Goal: Check status: Check status

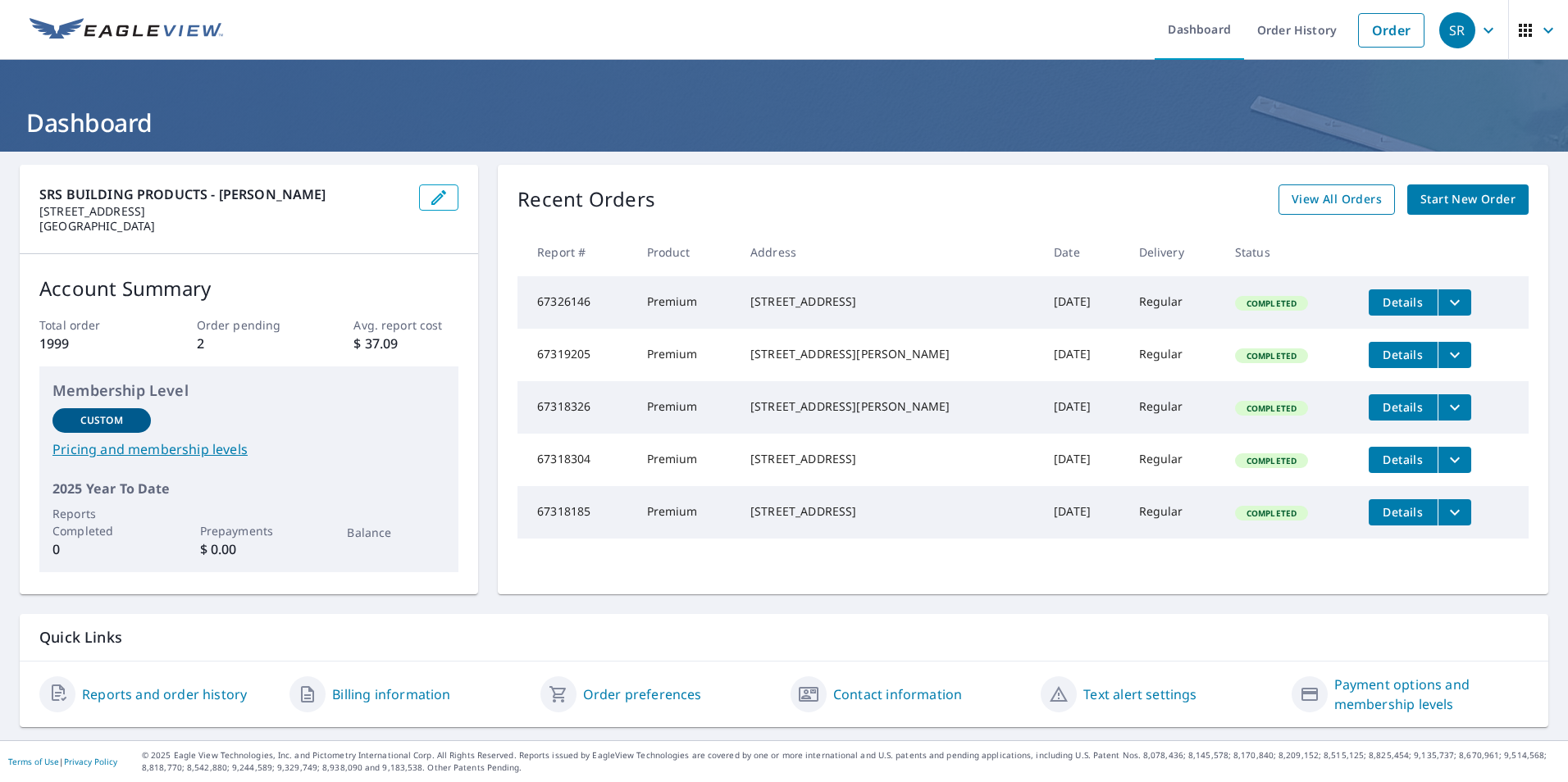
click at [1330, 201] on span "View All Orders" at bounding box center [1337, 199] width 90 height 21
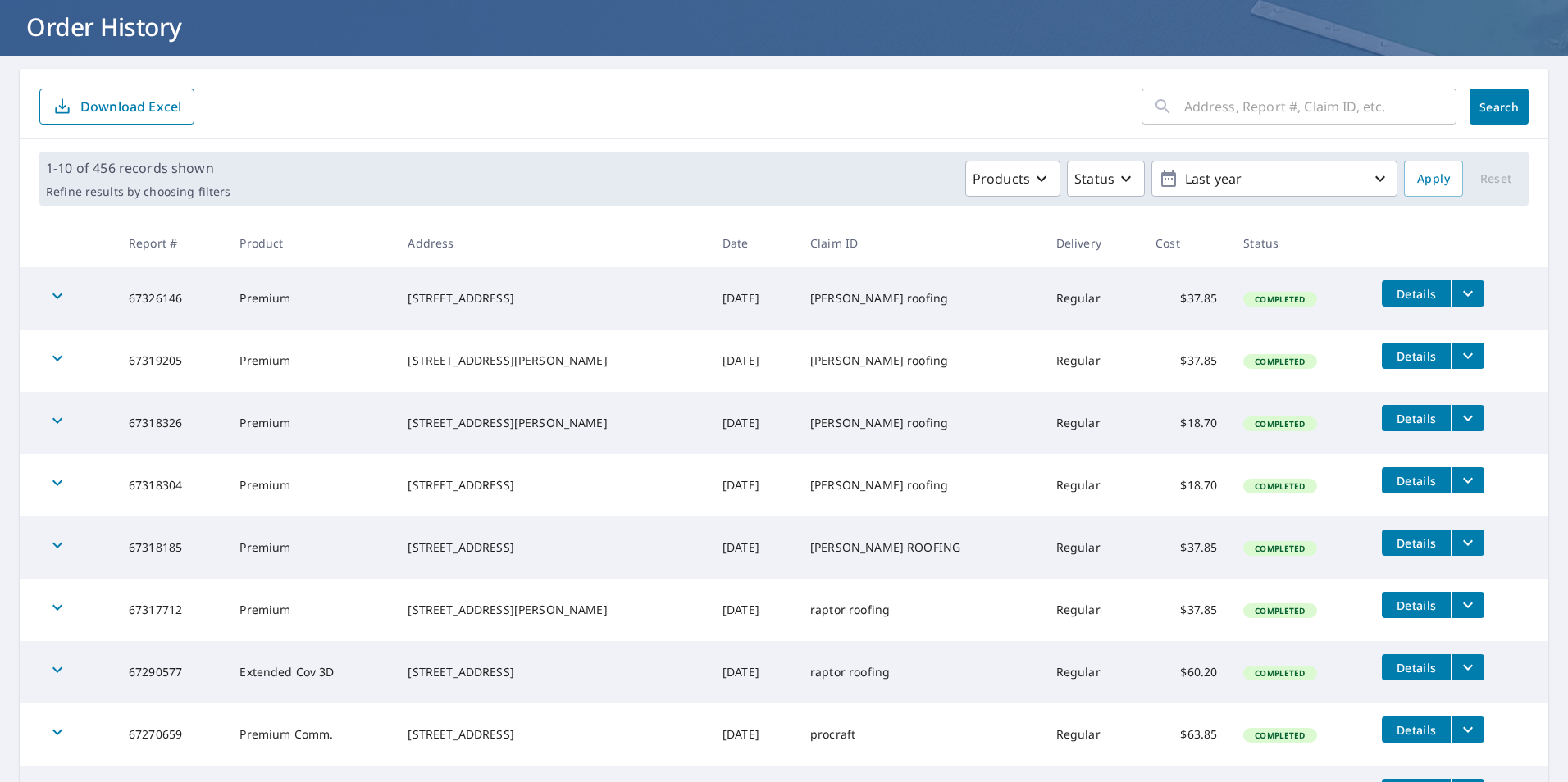
scroll to position [164, 0]
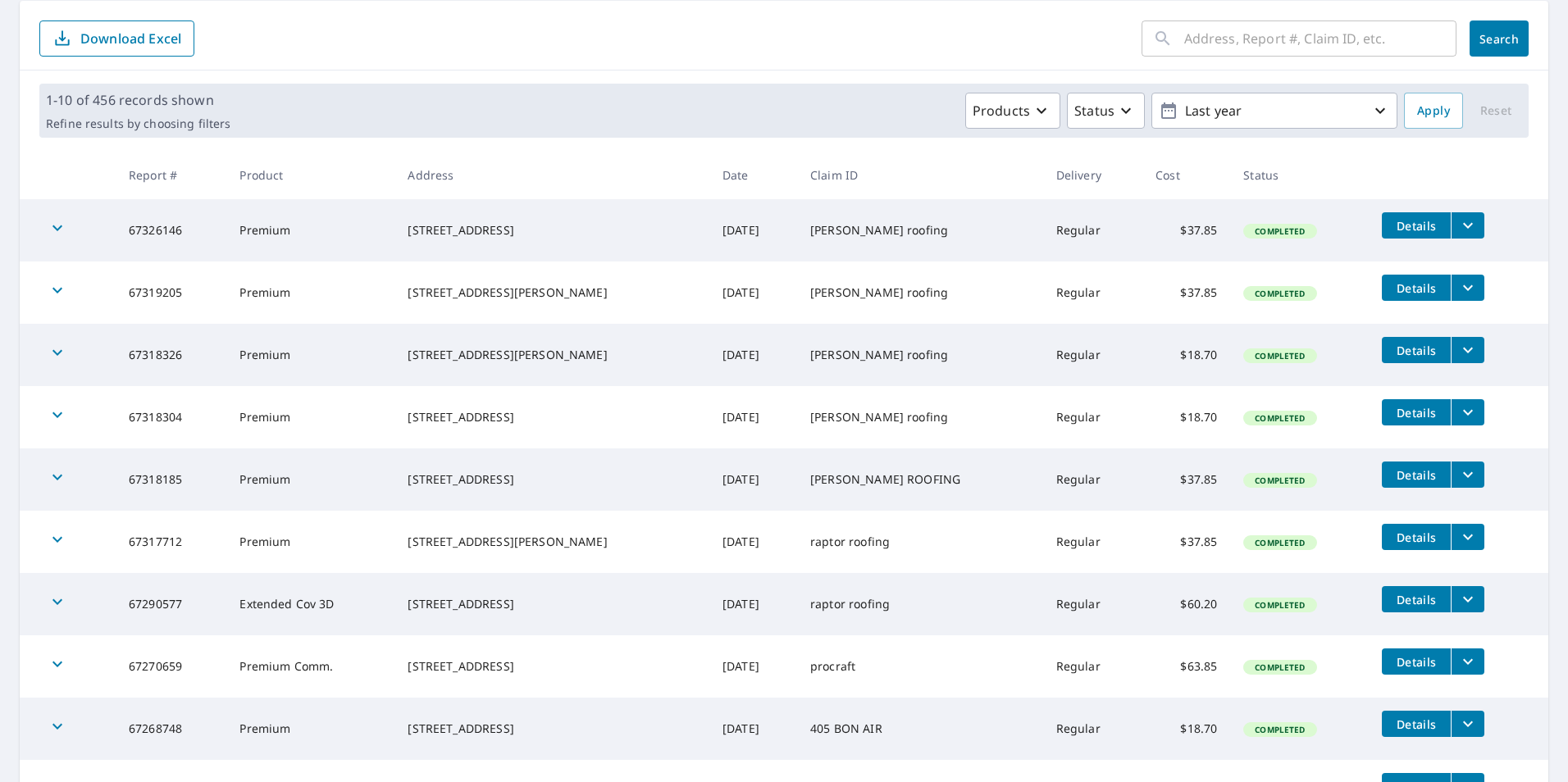
click at [57, 223] on icon "button" at bounding box center [58, 227] width 20 height 20
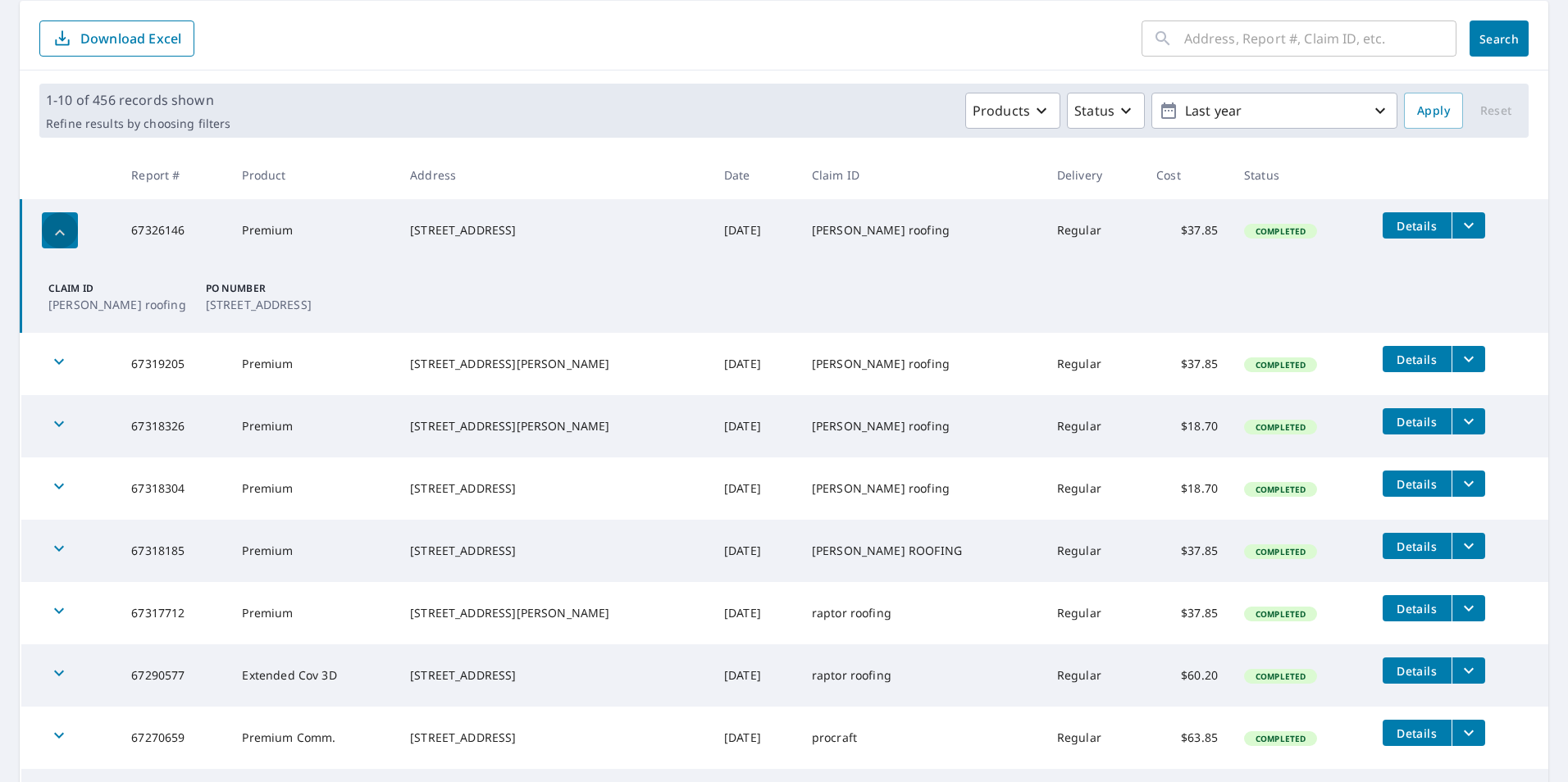
click at [62, 230] on icon "button" at bounding box center [60, 232] width 20 height 20
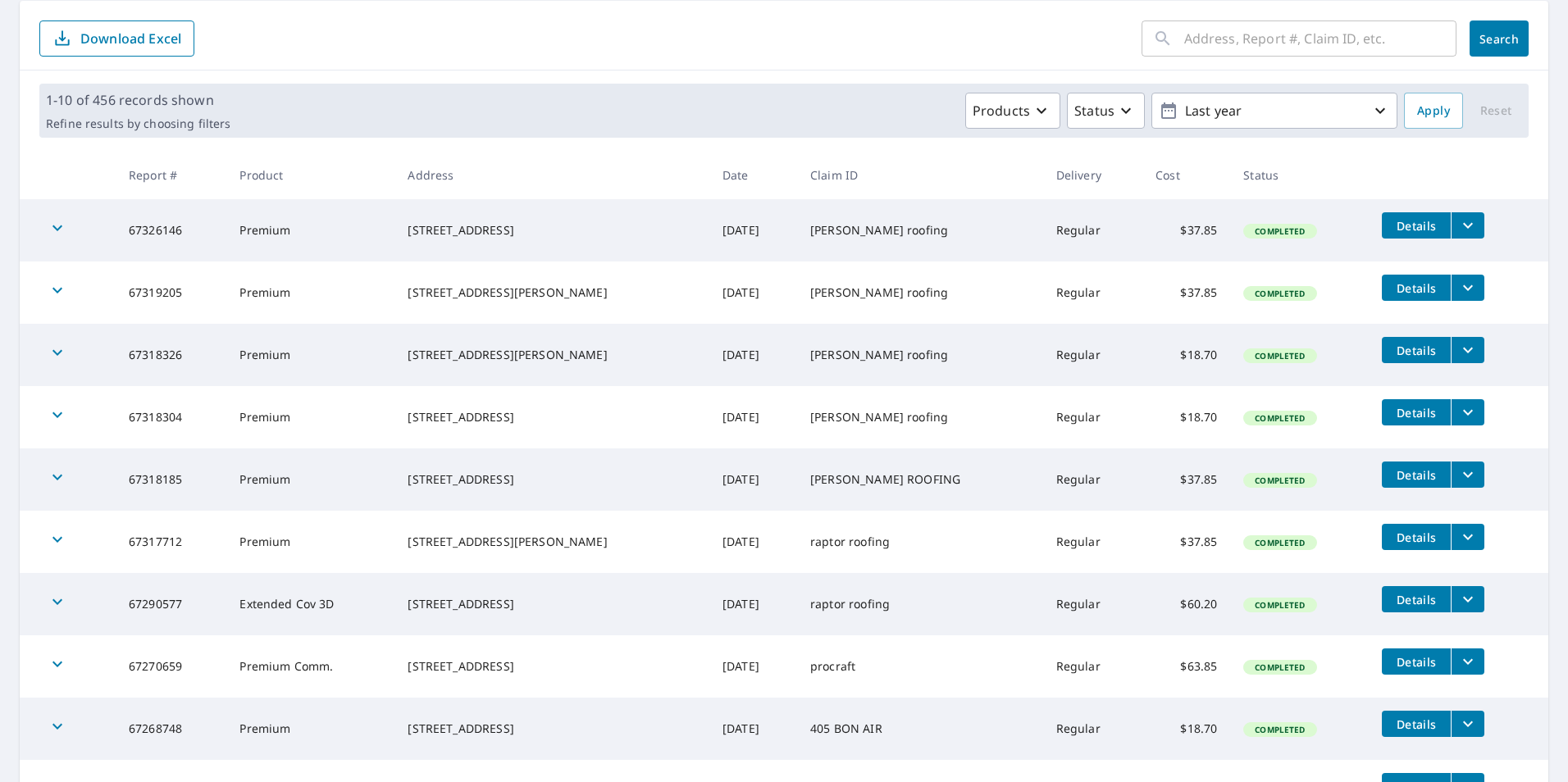
click at [1391, 218] on span "Details" at bounding box center [1416, 226] width 49 height 16
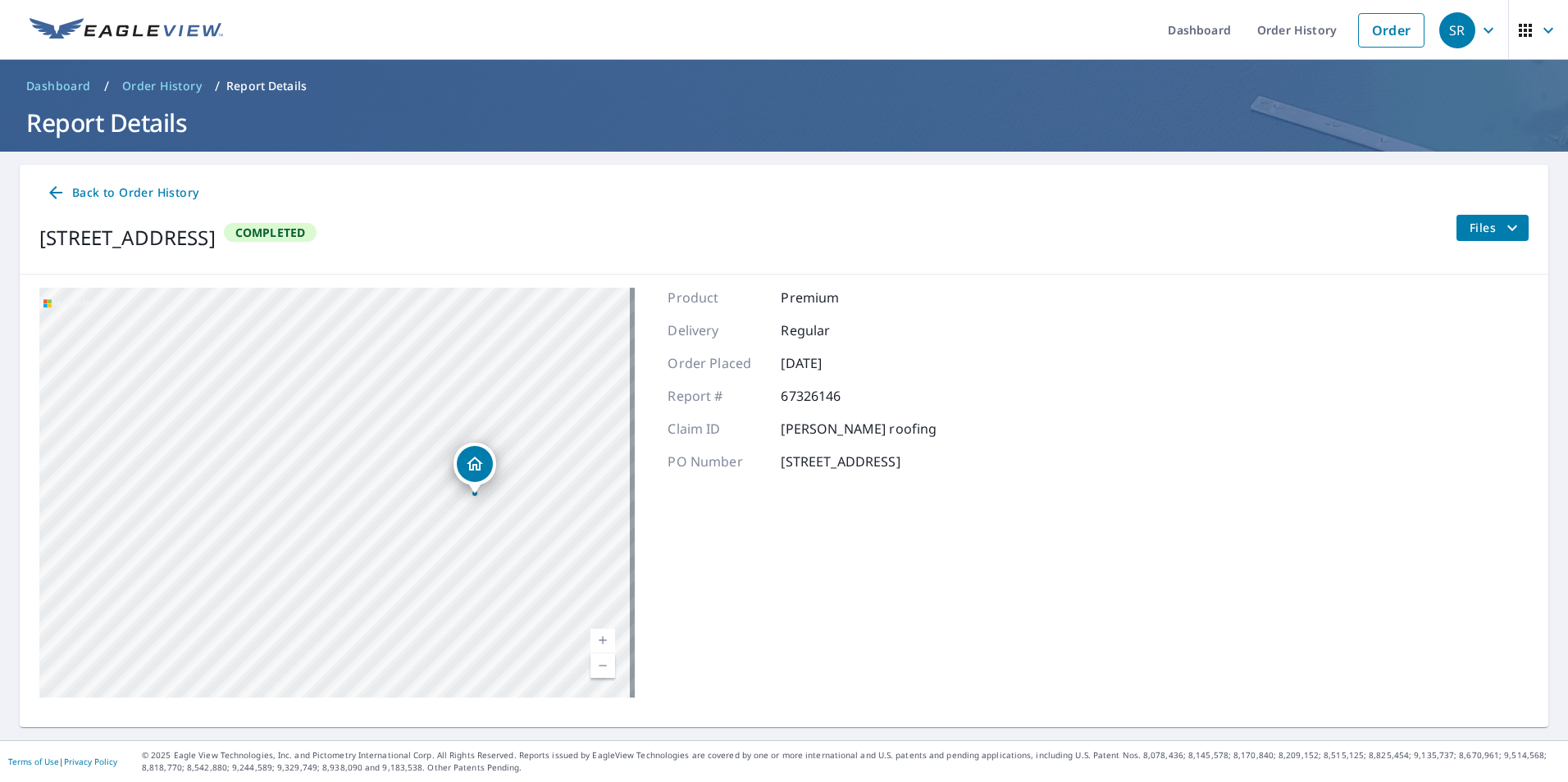
click at [54, 193] on icon at bounding box center [55, 192] width 13 height 13
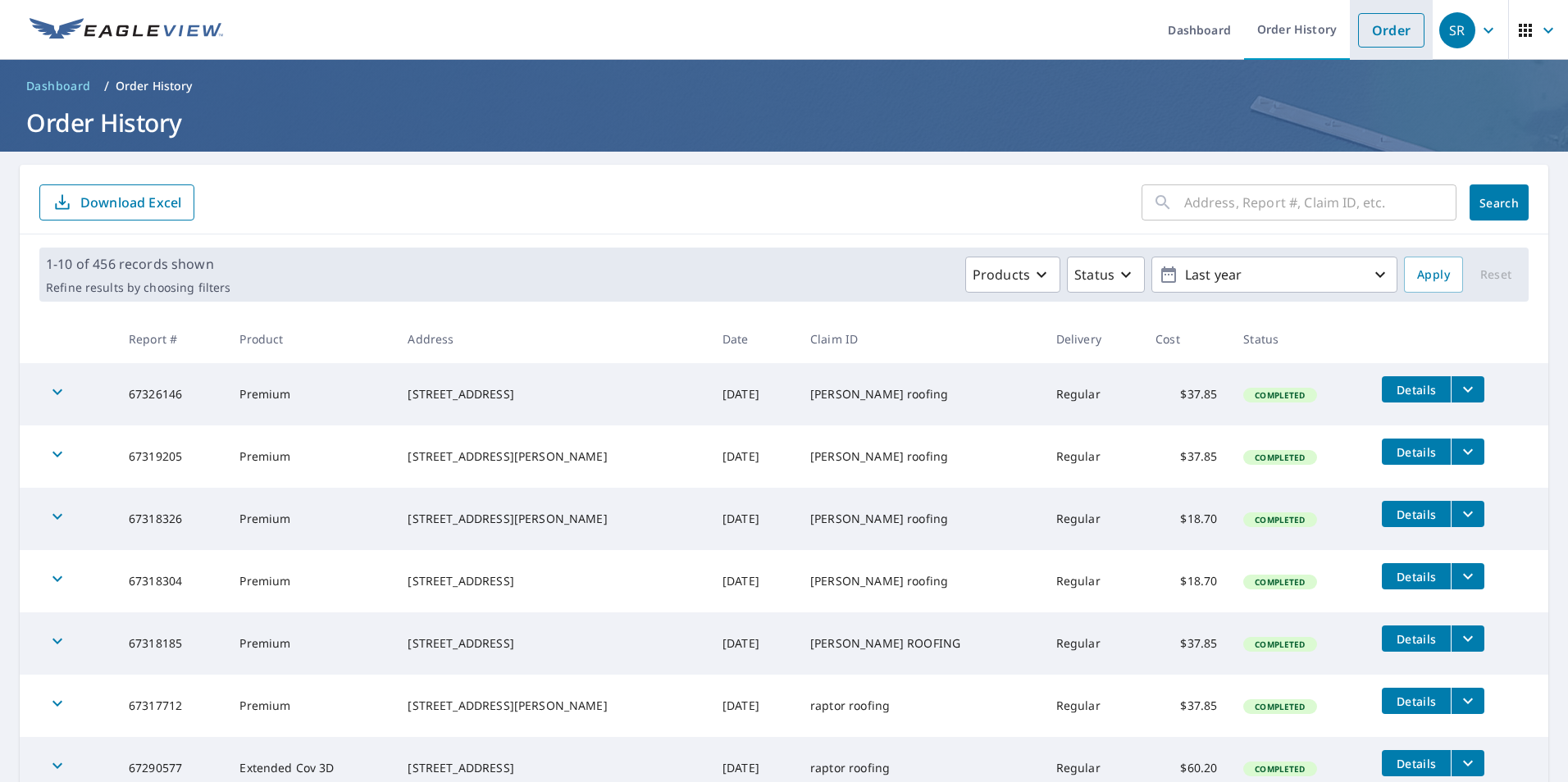
click at [1373, 32] on link "Order" at bounding box center [1391, 29] width 66 height 34
